Goal: Book appointment/travel/reservation

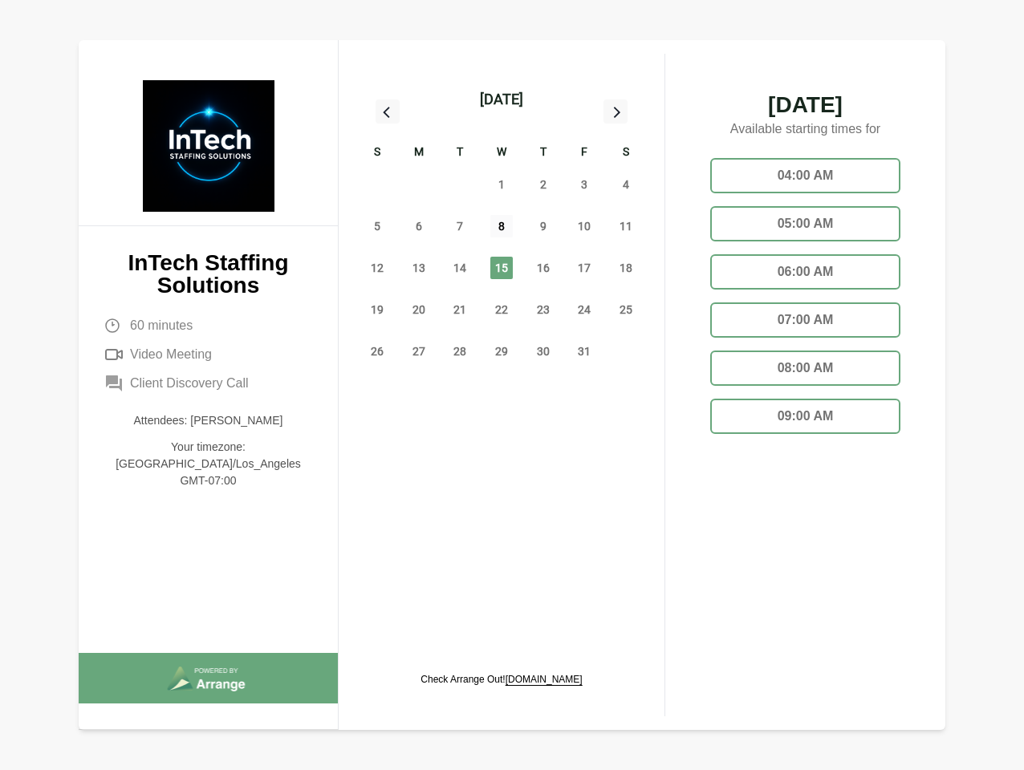
click at [502, 229] on span "8" at bounding box center [501, 226] width 22 height 22
click at [501, 100] on div "[DATE]" at bounding box center [501, 99] width 43 height 22
click at [377, 185] on div "28" at bounding box center [377, 185] width 42 height 42
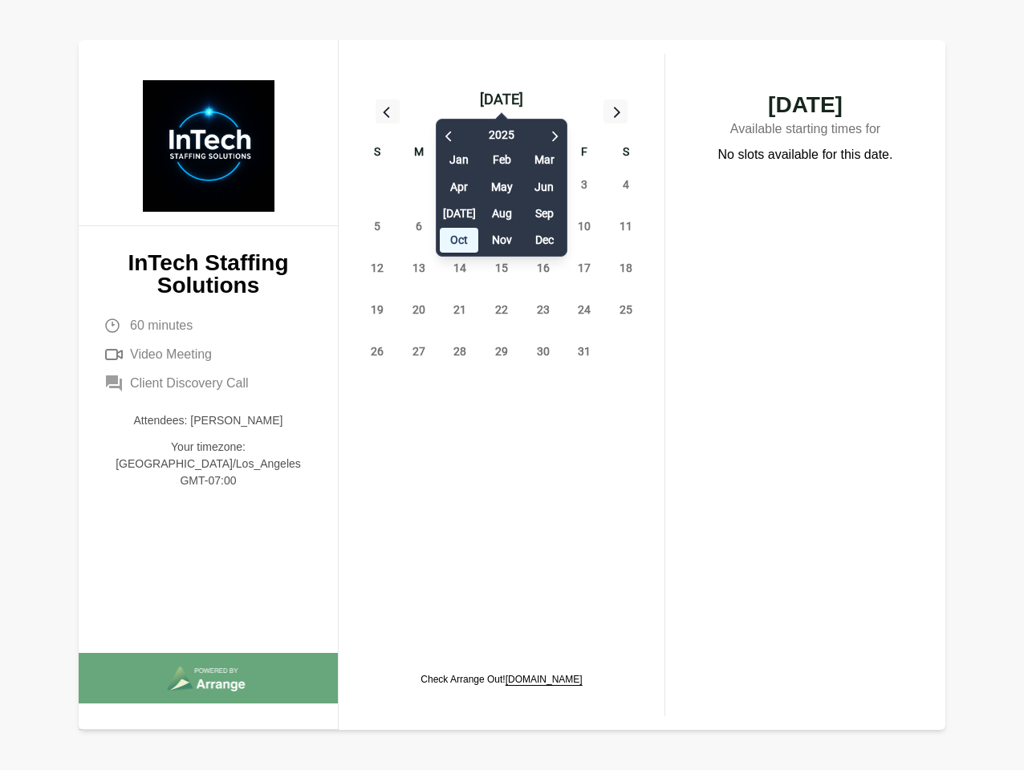
click at [419, 185] on div "29" at bounding box center [419, 185] width 42 height 42
click at [460, 185] on div "[DATE] Feb Mar Apr May Jun [DATE] Aug Sep Oct Nov Dec" at bounding box center [502, 184] width 132 height 146
click at [502, 185] on div "[DATE] Feb Mar Apr May Jun [DATE] Aug Sep Oct Nov Dec" at bounding box center [502, 184] width 132 height 146
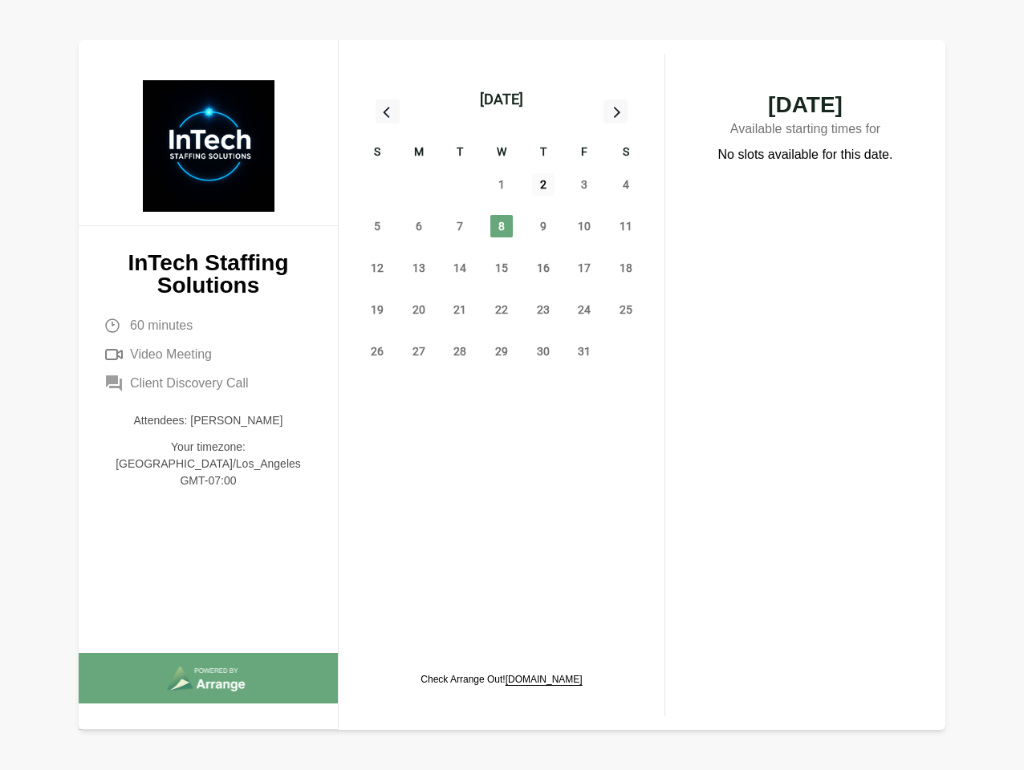
click at [543, 185] on span "2" at bounding box center [543, 184] width 22 height 22
click at [584, 185] on span "3" at bounding box center [584, 184] width 22 height 22
click at [626, 185] on span "4" at bounding box center [626, 184] width 22 height 22
click at [377, 226] on span "5" at bounding box center [377, 226] width 22 height 22
